Goal: Navigation & Orientation: Find specific page/section

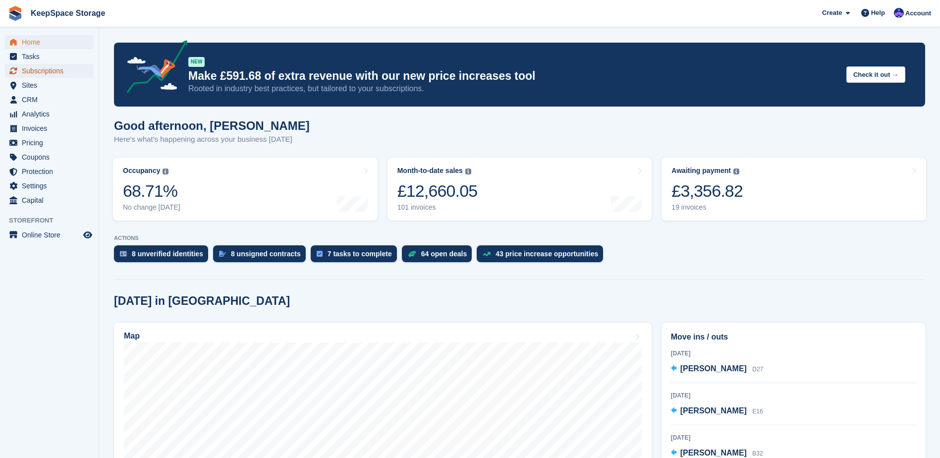
click at [71, 71] on span "Subscriptions" at bounding box center [51, 71] width 59 height 14
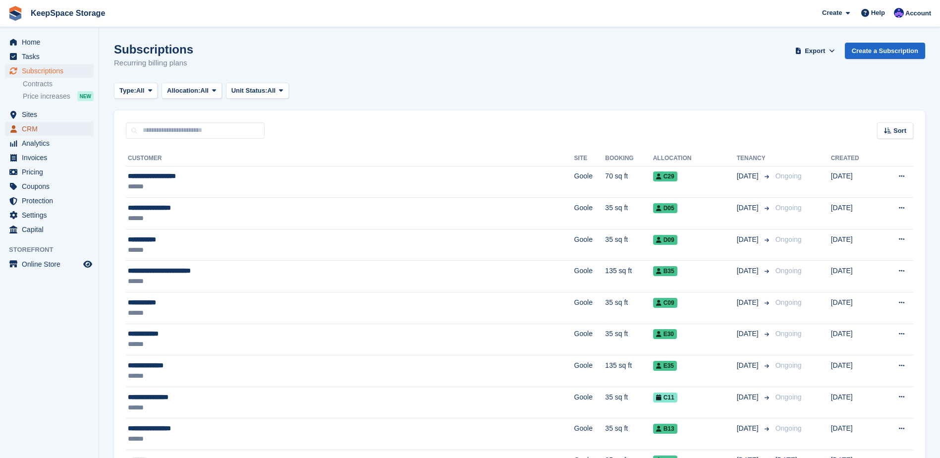
click at [51, 134] on span "CRM" at bounding box center [51, 129] width 59 height 14
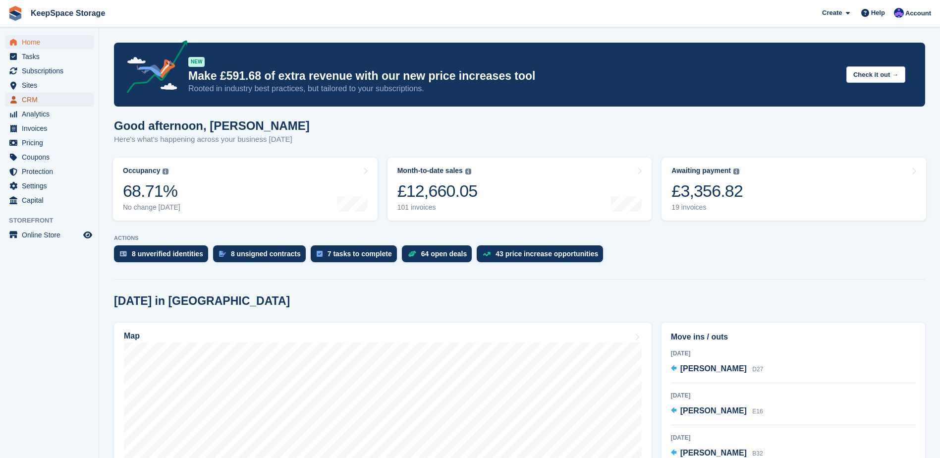
click at [52, 94] on span "CRM" at bounding box center [51, 100] width 59 height 14
